Goal: Contribute content: Add original content to the website for others to see

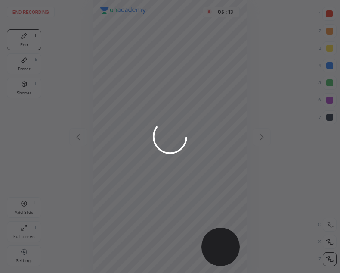
scroll to position [273, 203]
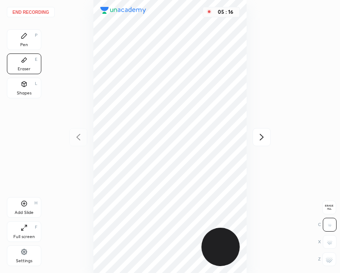
click at [34, 10] on button "End recording" at bounding box center [31, 12] width 48 height 10
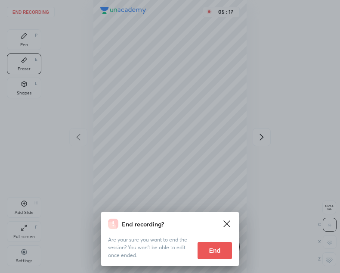
drag, startPoint x: 216, startPoint y: 253, endPoint x: 199, endPoint y: 263, distance: 19.1
click at [215, 254] on button "End" at bounding box center [215, 250] width 34 height 17
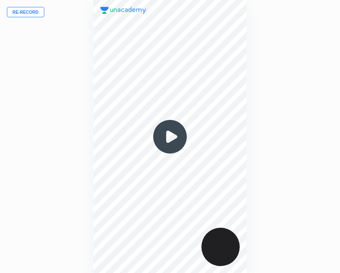
click at [38, 9] on button "Re-record" at bounding box center [25, 12] width 37 height 10
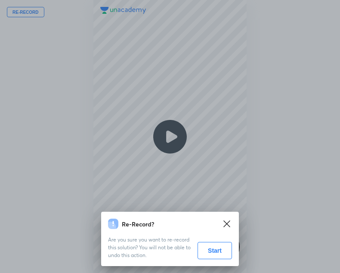
click at [210, 252] on button "Start" at bounding box center [215, 250] width 34 height 17
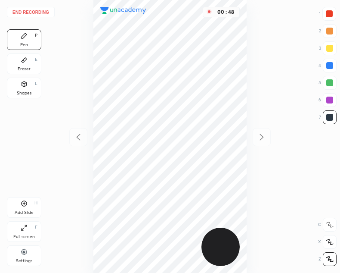
click at [26, 201] on icon at bounding box center [24, 203] width 7 height 7
click at [331, 66] on div at bounding box center [330, 65] width 7 height 7
click at [330, 116] on div at bounding box center [330, 117] width 7 height 7
drag, startPoint x: 22, startPoint y: 61, endPoint x: 53, endPoint y: 106, distance: 54.6
click at [24, 64] on div "Eraser E" at bounding box center [24, 63] width 34 height 21
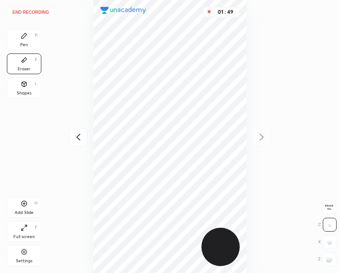
click at [25, 37] on icon at bounding box center [24, 35] width 7 height 7
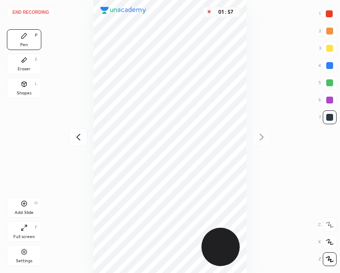
click at [329, 64] on div at bounding box center [330, 65] width 7 height 7
drag, startPoint x: 329, startPoint y: 11, endPoint x: 281, endPoint y: 34, distance: 53.2
click at [328, 12] on div at bounding box center [329, 13] width 7 height 7
click at [91, 199] on div "02 : 05" at bounding box center [170, 136] width 203 height 273
click at [77, 137] on icon at bounding box center [78, 137] width 4 height 6
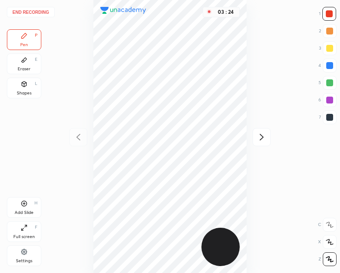
click at [331, 117] on div at bounding box center [330, 117] width 7 height 7
click at [262, 137] on icon at bounding box center [262, 137] width 10 height 10
click at [24, 203] on icon at bounding box center [24, 203] width 7 height 7
drag, startPoint x: 329, startPoint y: 11, endPoint x: 319, endPoint y: 13, distance: 10.6
click at [329, 11] on div at bounding box center [329, 13] width 7 height 7
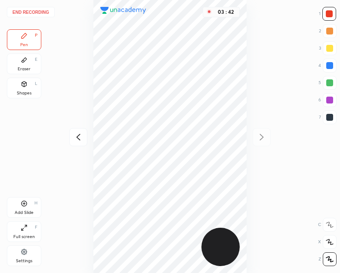
drag, startPoint x: 26, startPoint y: 83, endPoint x: 34, endPoint y: 80, distance: 8.6
click at [33, 81] on div "Shapes L" at bounding box center [24, 88] width 34 height 21
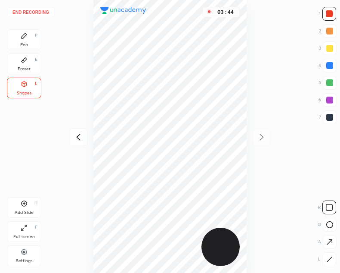
click at [25, 36] on icon at bounding box center [24, 35] width 5 height 5
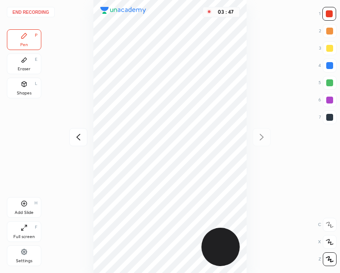
click at [77, 139] on icon at bounding box center [78, 137] width 10 height 10
click at [77, 138] on icon at bounding box center [78, 137] width 10 height 10
click at [262, 134] on icon at bounding box center [262, 137] width 10 height 10
click at [261, 136] on icon at bounding box center [262, 137] width 10 height 10
click at [76, 138] on icon at bounding box center [78, 137] width 10 height 10
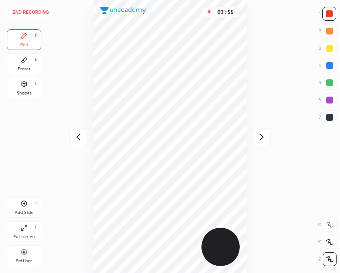
drag, startPoint x: 77, startPoint y: 137, endPoint x: 66, endPoint y: 152, distance: 18.5
click at [77, 137] on icon at bounding box center [78, 137] width 4 height 6
click at [263, 137] on icon at bounding box center [262, 137] width 4 height 6
click at [262, 136] on icon at bounding box center [262, 137] width 10 height 10
click at [78, 137] on icon at bounding box center [78, 137] width 10 height 10
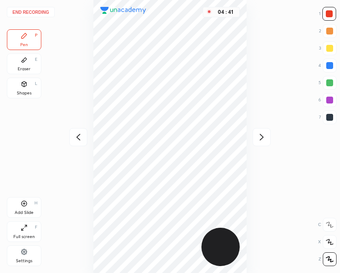
drag, startPoint x: 76, startPoint y: 137, endPoint x: 87, endPoint y: 159, distance: 25.3
click at [78, 138] on icon at bounding box center [78, 137] width 10 height 10
click at [264, 136] on icon at bounding box center [262, 137] width 10 height 10
click at [262, 138] on icon at bounding box center [262, 137] width 4 height 6
click at [331, 116] on div at bounding box center [330, 117] width 7 height 7
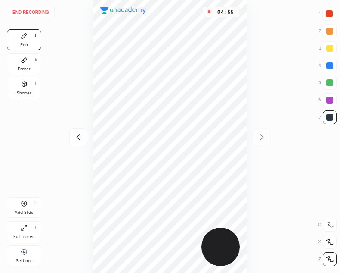
click at [25, 84] on icon at bounding box center [24, 83] width 5 height 5
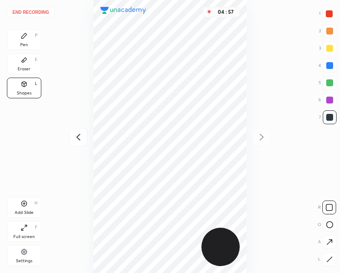
click at [20, 42] on div "Pen P" at bounding box center [24, 39] width 34 height 21
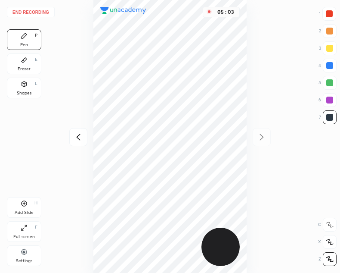
click at [40, 9] on button "End recording" at bounding box center [31, 12] width 48 height 10
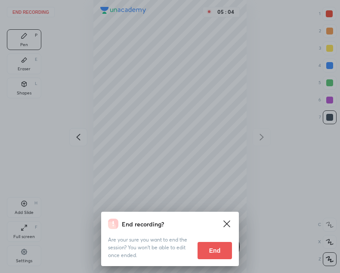
drag, startPoint x: 209, startPoint y: 252, endPoint x: 185, endPoint y: 251, distance: 23.7
click at [208, 253] on button "End" at bounding box center [215, 250] width 34 height 17
